Goal: Transaction & Acquisition: Purchase product/service

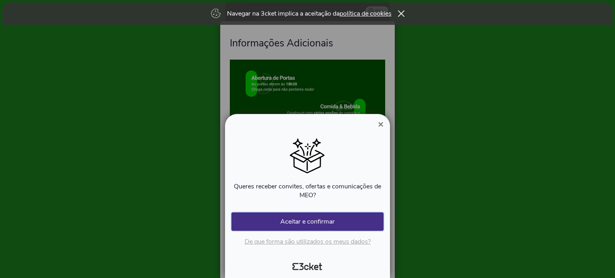
click at [327, 225] on button "Aceitar e confirmar" at bounding box center [307, 222] width 152 height 18
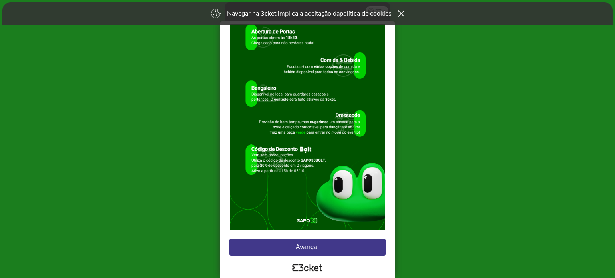
scroll to position [45, 0]
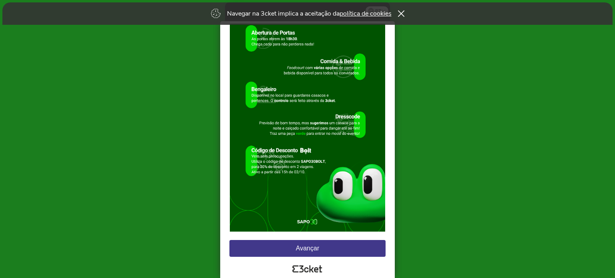
click at [329, 251] on button "Avançar" at bounding box center [307, 248] width 156 height 17
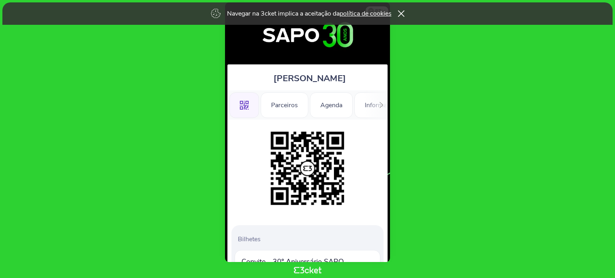
scroll to position [72, 0]
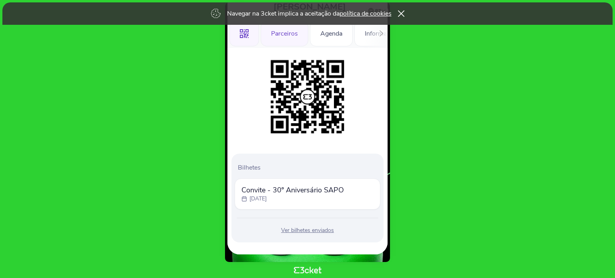
click at [276, 32] on div "Parceiros" at bounding box center [285, 34] width 48 height 26
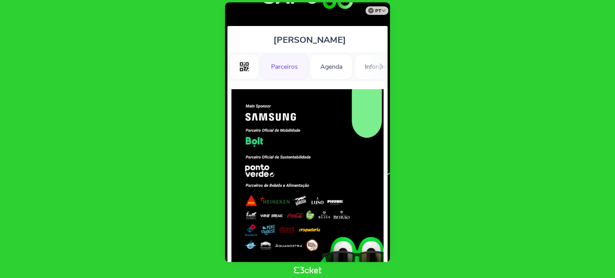
scroll to position [38, 0]
click at [244, 66] on icon at bounding box center [244, 66] width 9 height 9
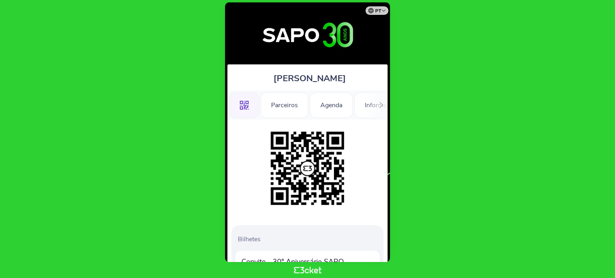
scroll to position [72, 0]
